Goal: Find specific page/section: Find specific page/section

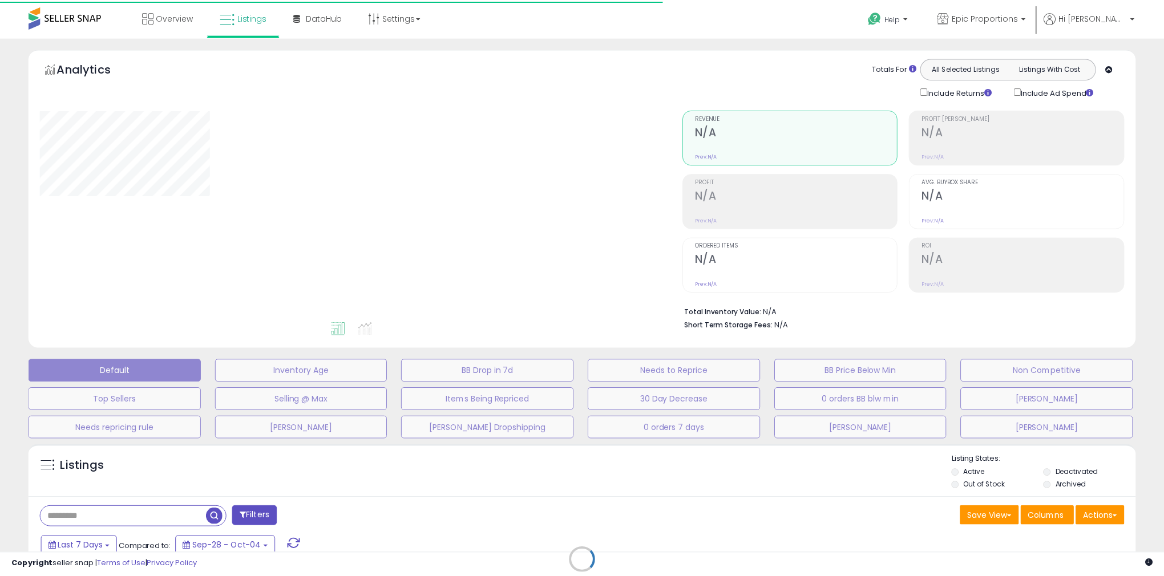
scroll to position [158, 0]
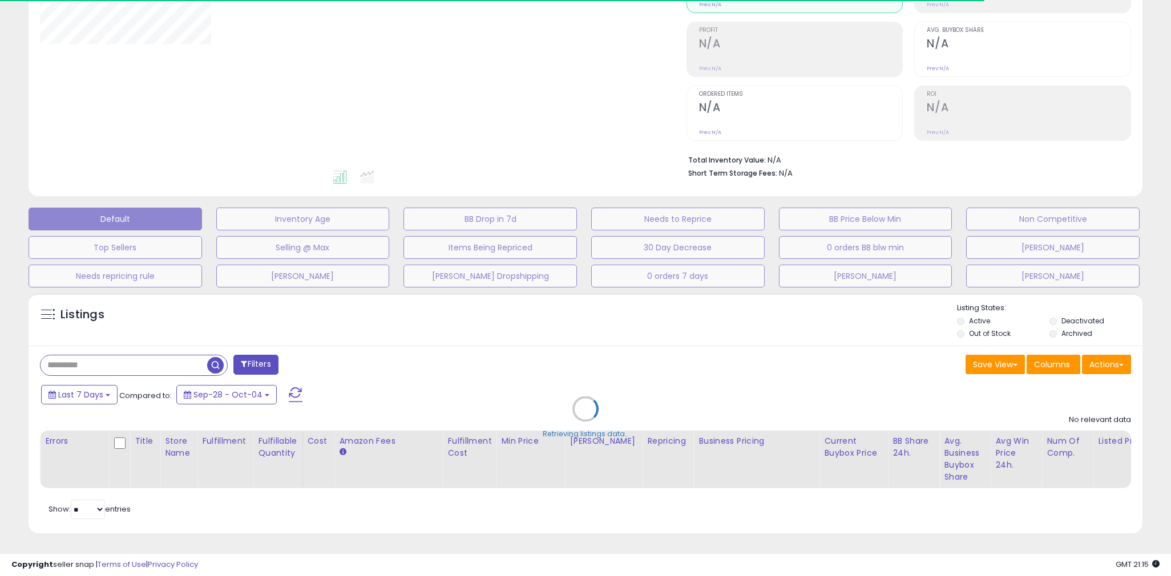
type input "**********"
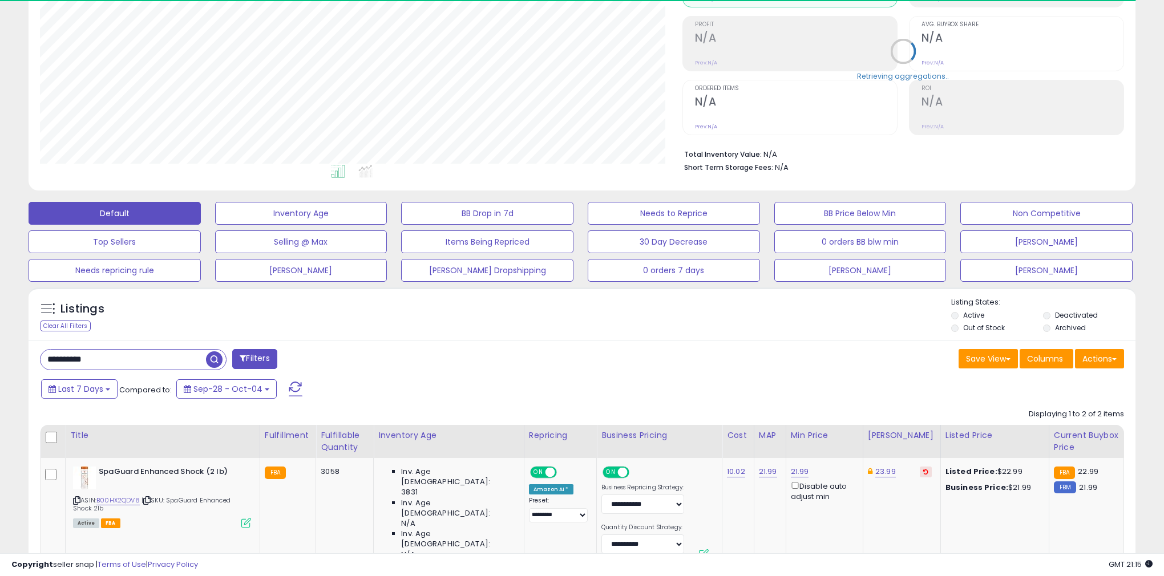
scroll to position [233, 643]
